Goal: Share content: Share content

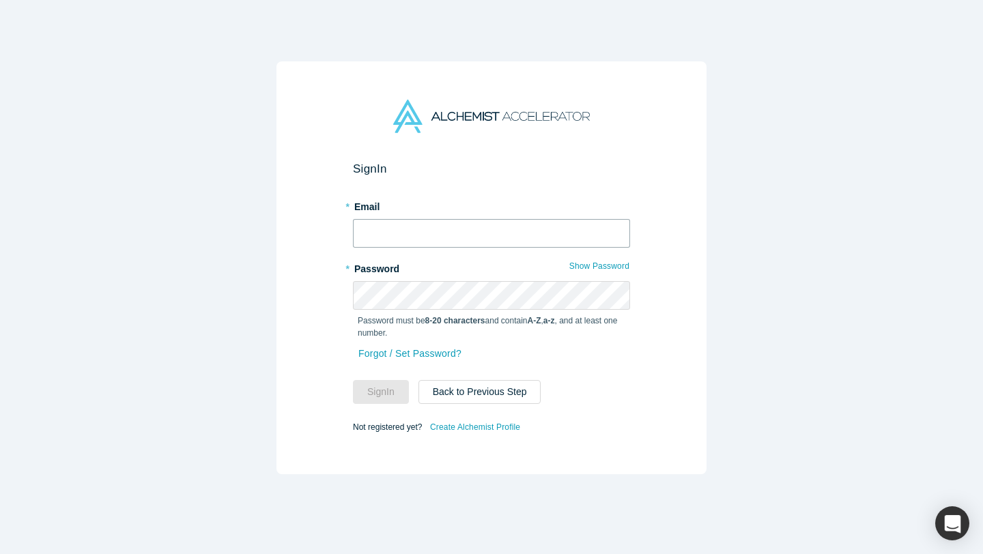
click at [399, 229] on input "text" at bounding box center [491, 233] width 277 height 29
type input "daanish@alchemistaccelerator.com"
click at [353, 380] on button "Sign In" at bounding box center [381, 392] width 56 height 24
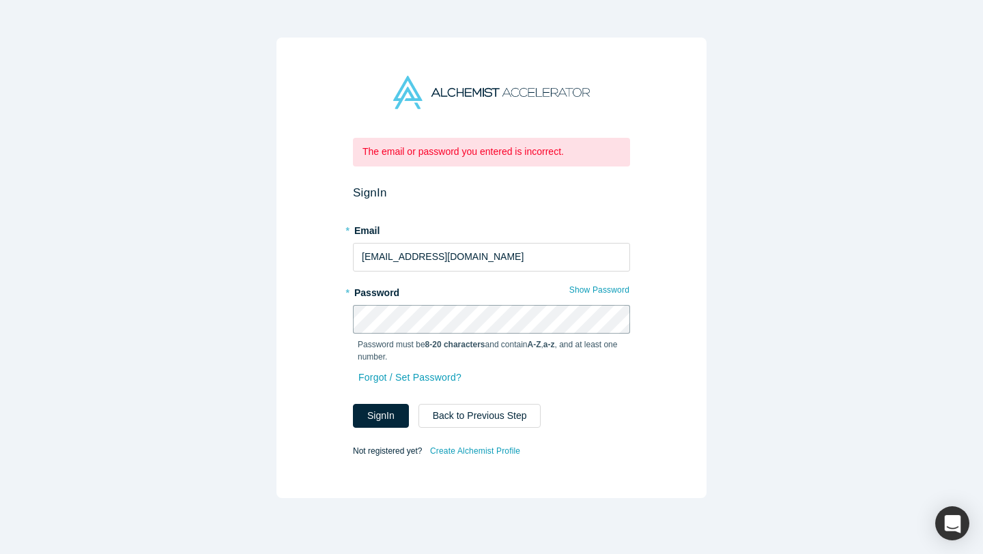
click at [312, 311] on div "The email or password you entered is incorrect. Sign In * Email daanish@alchemi…" at bounding box center [491, 268] width 430 height 461
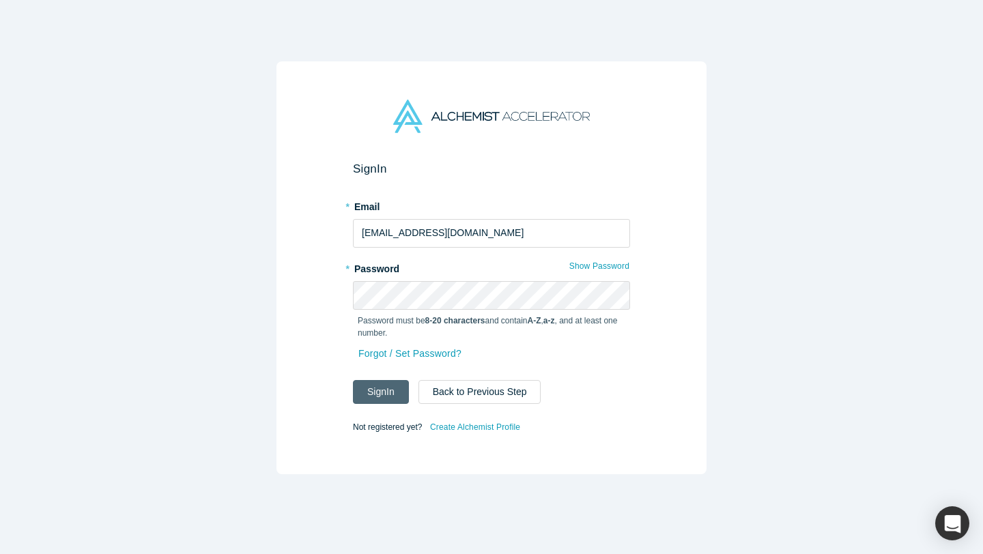
click at [380, 395] on button "Sign In" at bounding box center [381, 392] width 56 height 24
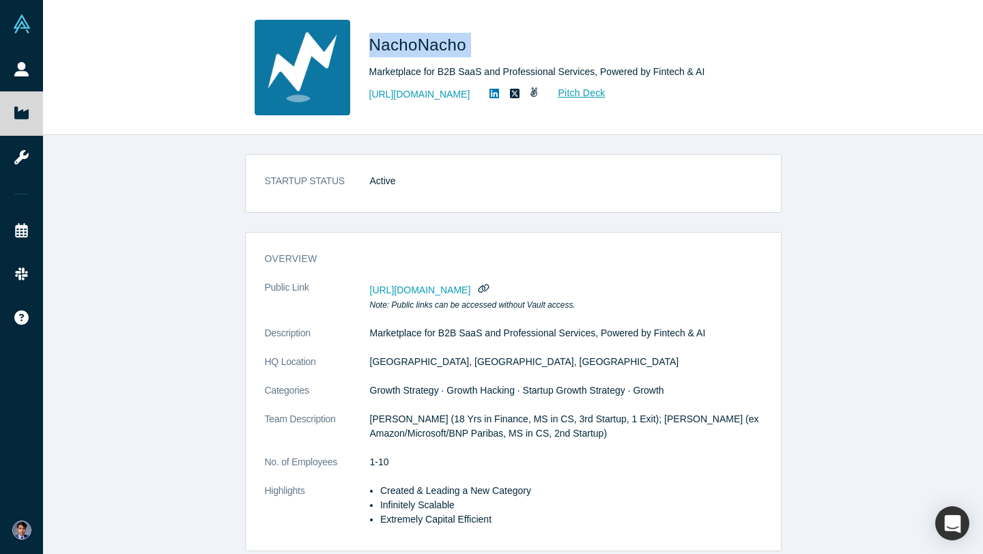
drag, startPoint x: 369, startPoint y: 43, endPoint x: 483, endPoint y: 51, distance: 113.6
click at [483, 51] on h1 "NachoNacho" at bounding box center [560, 45] width 382 height 25
copy span "NachoNacho"
click at [499, 90] on icon at bounding box center [494, 94] width 10 height 10
click at [490, 285] on icon "button" at bounding box center [483, 288] width 13 height 10
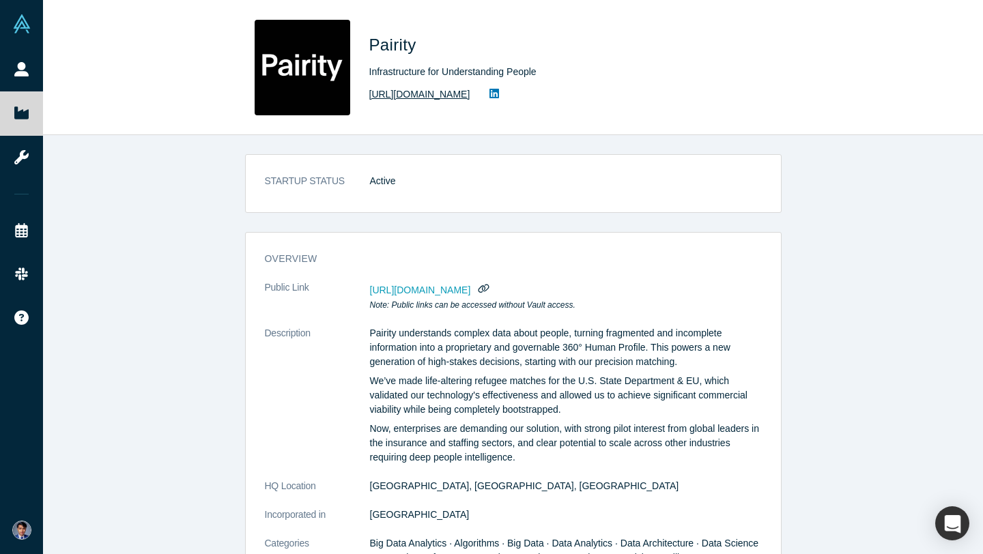
click at [407, 93] on link "[URL][DOMAIN_NAME]" at bounding box center [419, 94] width 101 height 14
click at [489, 285] on icon "button" at bounding box center [483, 289] width 12 height 10
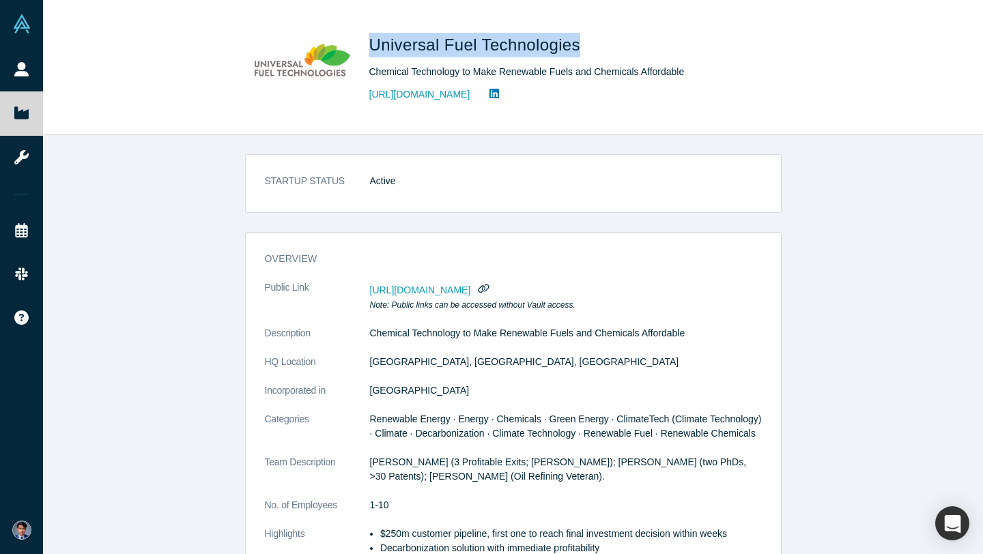
drag, startPoint x: 370, startPoint y: 44, endPoint x: 578, endPoint y: 49, distance: 208.3
click at [578, 49] on span "Universal Fuel Technologies" at bounding box center [477, 44] width 216 height 18
copy span "Universal Fuel Technologies"
click at [489, 292] on icon "button" at bounding box center [483, 289] width 12 height 10
